Goal: Transaction & Acquisition: Purchase product/service

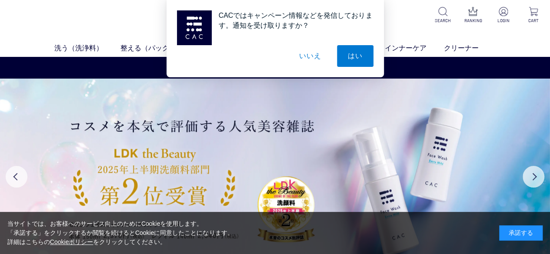
click at [306, 53] on button "いいえ" at bounding box center [309, 56] width 43 height 22
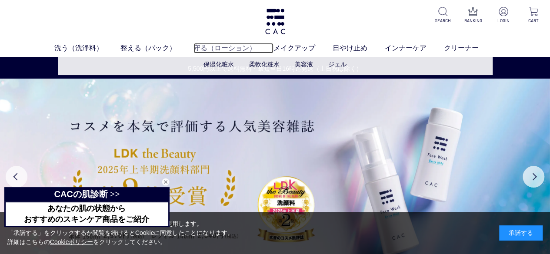
click at [217, 46] on link "守る（ローション）" at bounding box center [233, 48] width 80 height 10
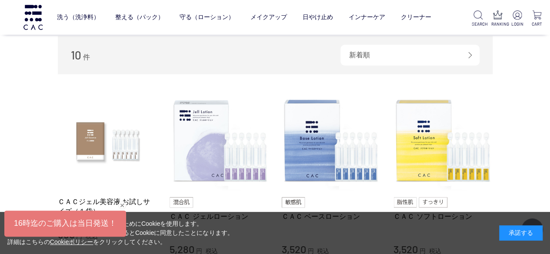
scroll to position [130, 0]
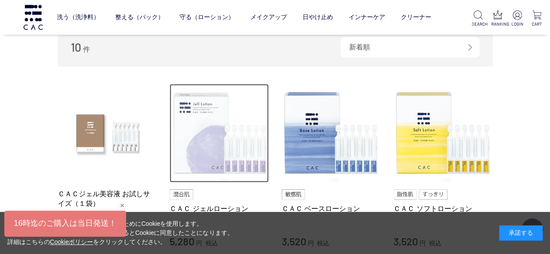
click at [226, 153] on img at bounding box center [218, 133] width 99 height 99
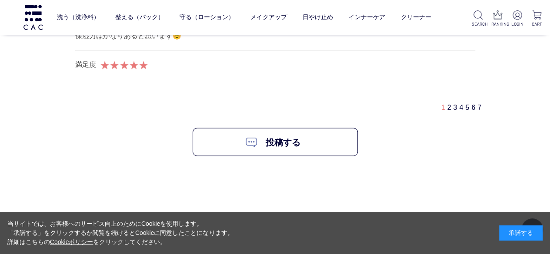
scroll to position [5563, 0]
